Goal: Task Accomplishment & Management: Complete application form

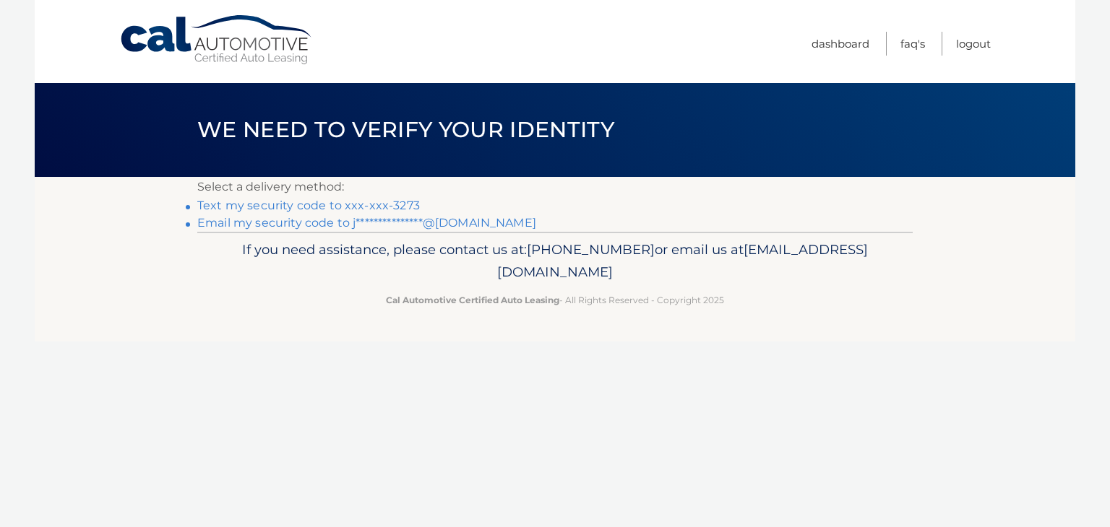
click at [407, 203] on link "Text my security code to xxx-xxx-3273" at bounding box center [308, 206] width 223 height 14
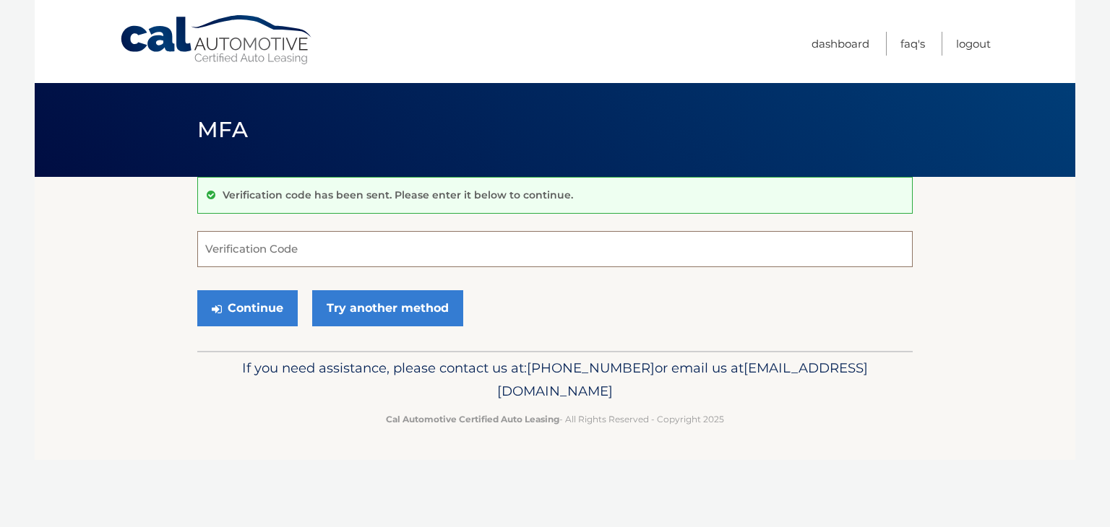
click at [277, 246] on input "Verification Code" at bounding box center [554, 249] width 715 height 36
type input "941047"
click at [257, 306] on button "Continue" at bounding box center [247, 308] width 100 height 36
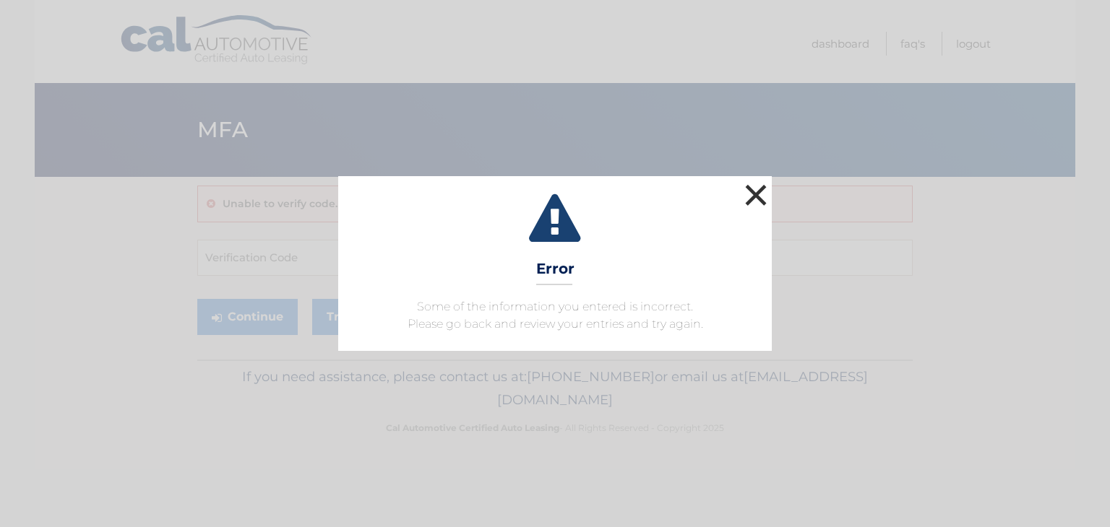
click at [756, 191] on button "×" at bounding box center [755, 195] width 29 height 29
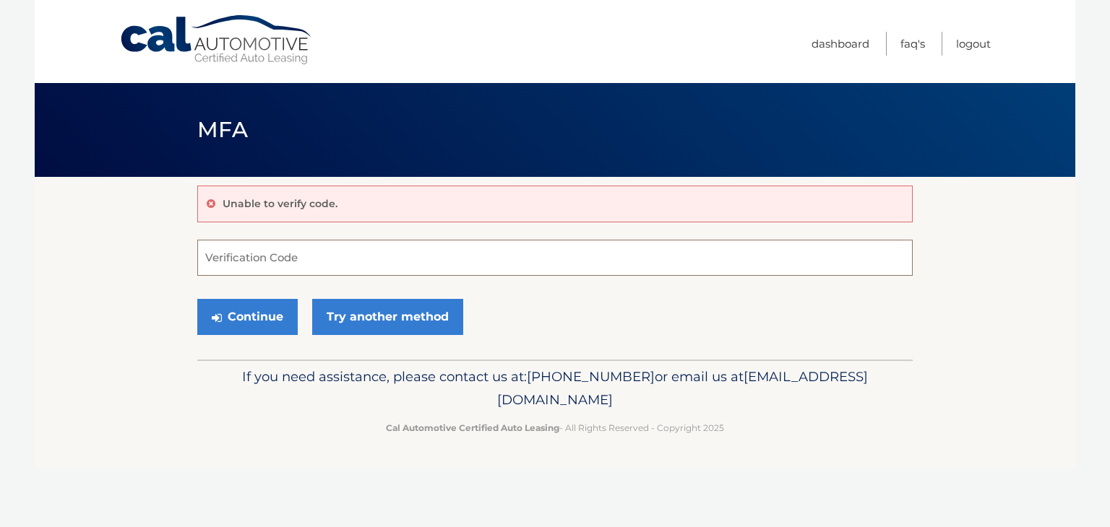
click at [255, 262] on input "Verification Code" at bounding box center [554, 258] width 715 height 36
type input "941047"
click at [197, 299] on button "Continue" at bounding box center [247, 317] width 100 height 36
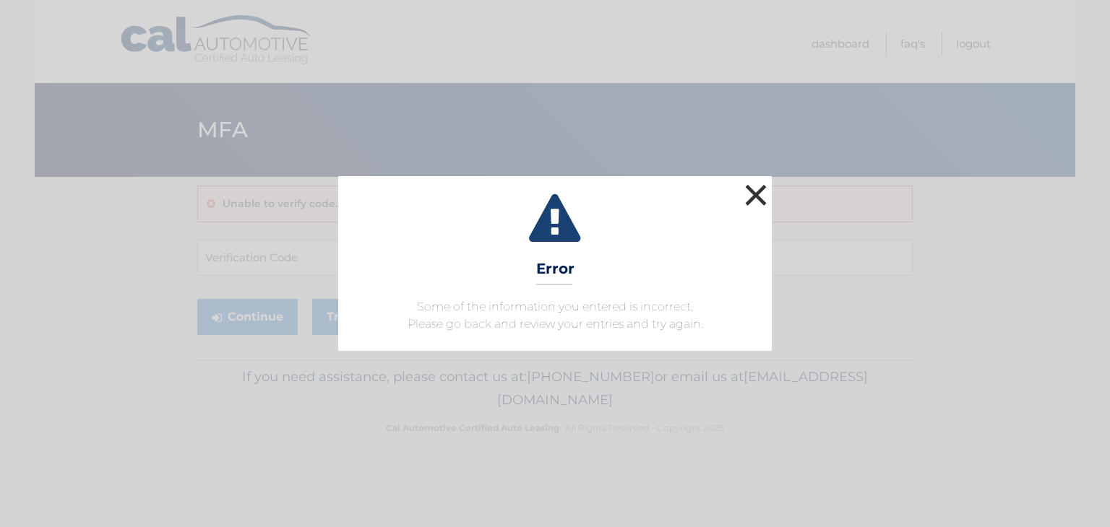
click at [753, 197] on button "×" at bounding box center [755, 195] width 29 height 29
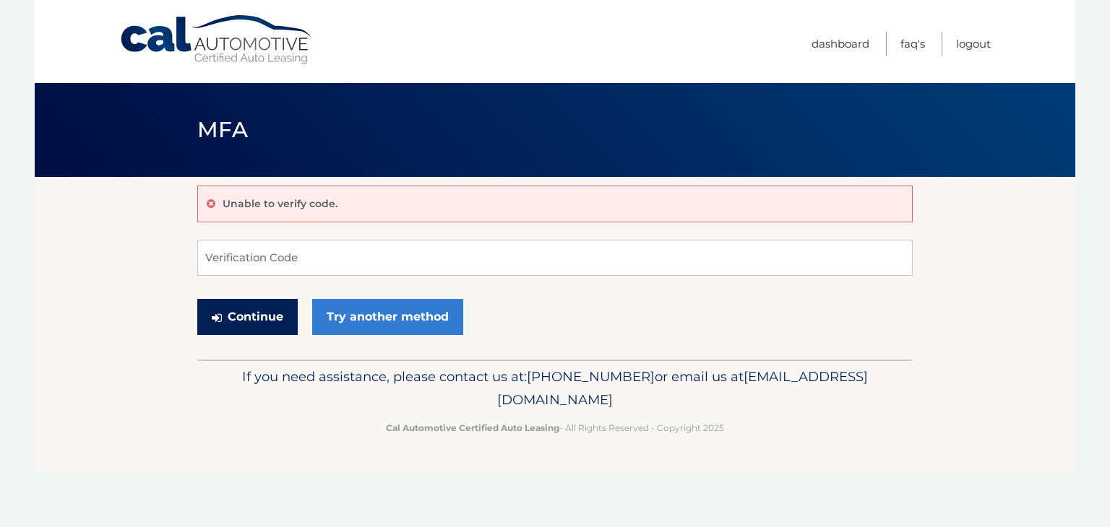
click at [233, 314] on button "Continue" at bounding box center [247, 317] width 100 height 36
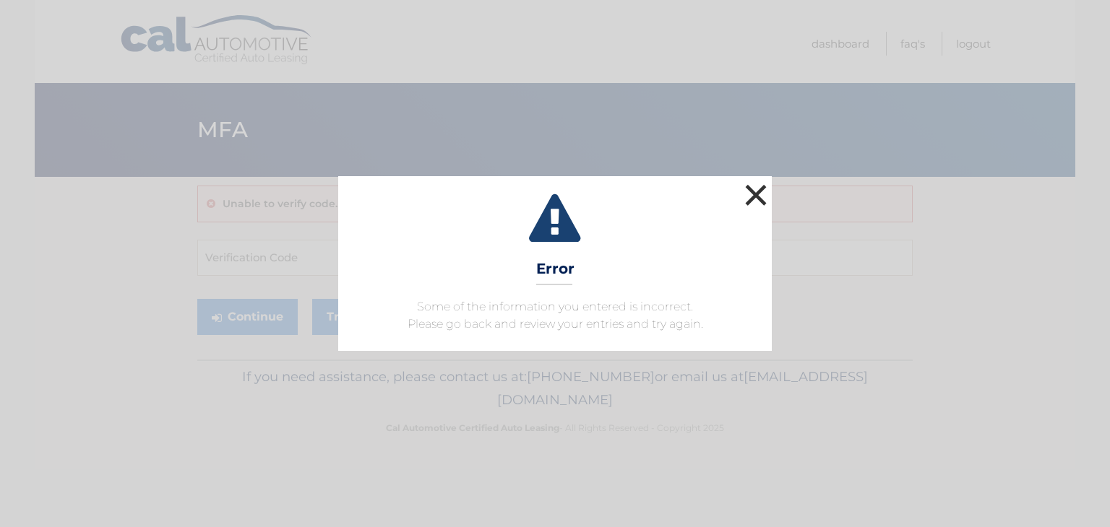
click at [757, 192] on button "×" at bounding box center [755, 195] width 29 height 29
